Goal: Find specific page/section: Find specific page/section

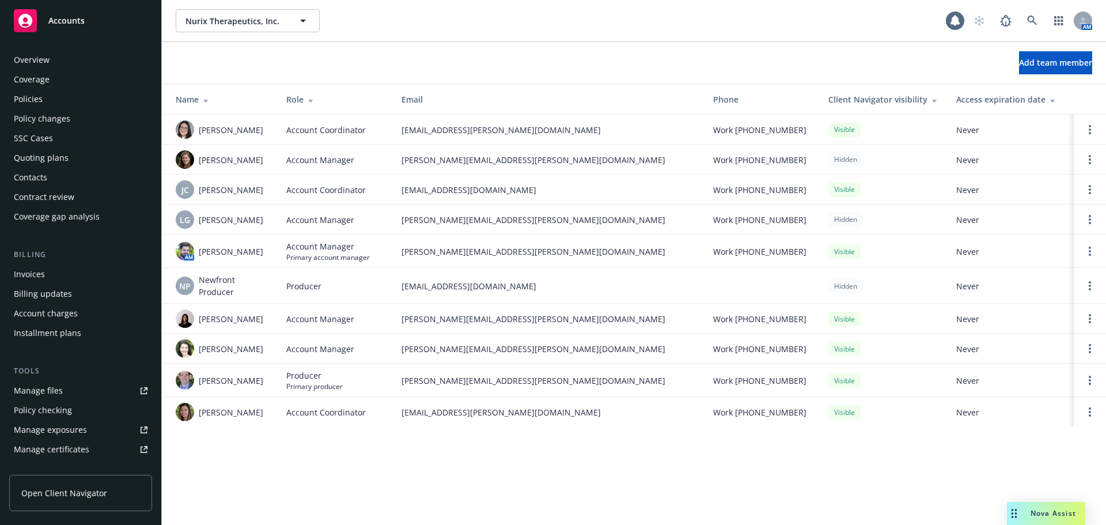
click at [50, 60] on div "Overview" at bounding box center [81, 60] width 134 height 18
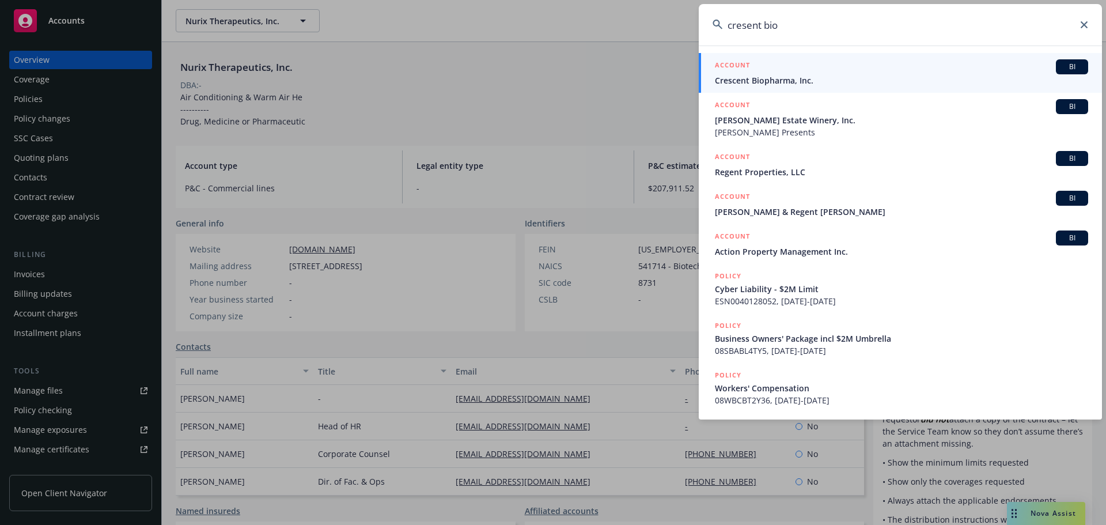
type input "cresent bio"
click at [780, 71] on div "ACCOUNT BI" at bounding box center [901, 66] width 373 height 15
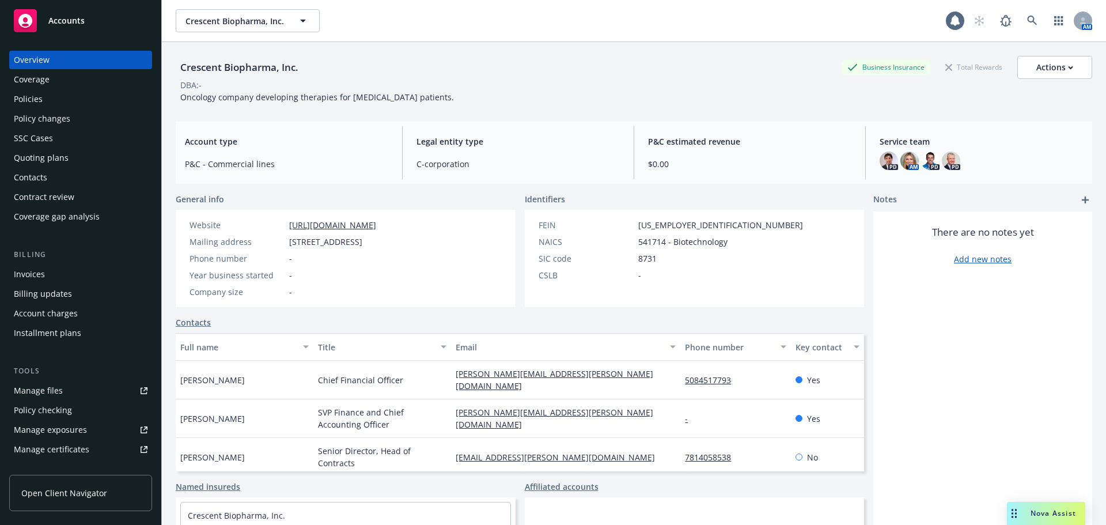
click at [66, 104] on div "Policies" at bounding box center [81, 99] width 134 height 18
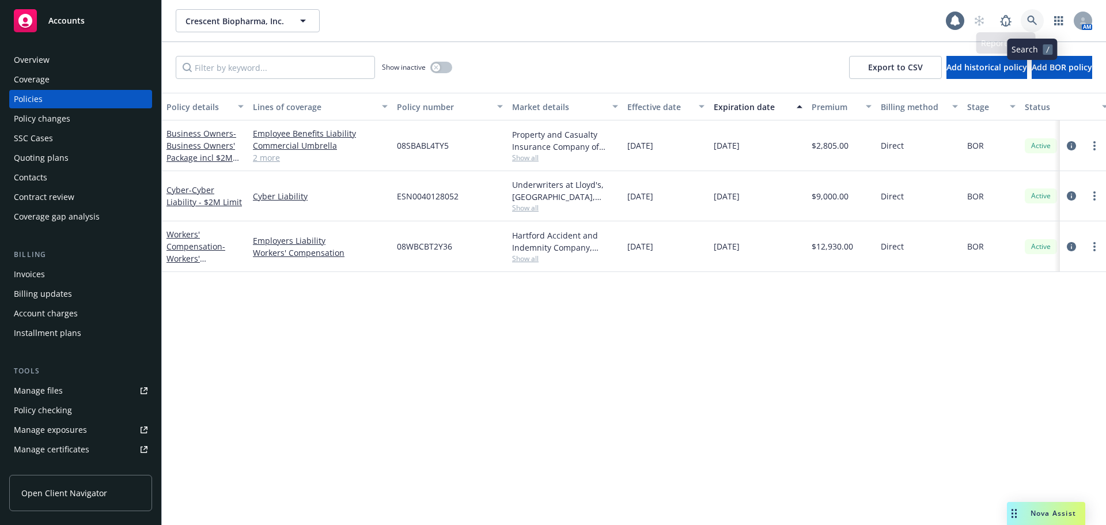
click at [1030, 21] on icon at bounding box center [1032, 21] width 10 height 10
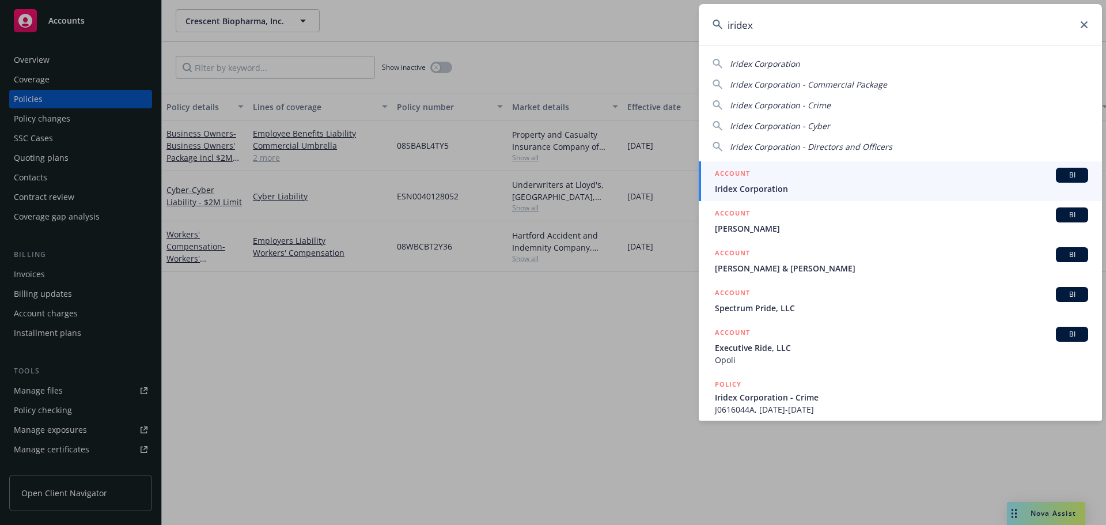
type input "iridex"
click at [865, 179] on div "ACCOUNT BI" at bounding box center [901, 175] width 373 height 15
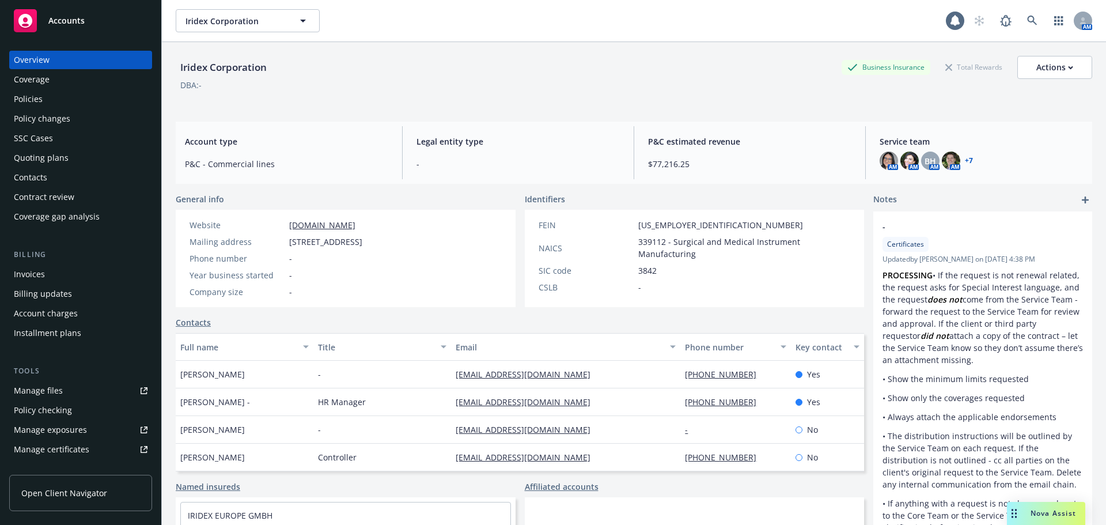
click at [75, 94] on div "Policies" at bounding box center [81, 99] width 134 height 18
